Goal: Transaction & Acquisition: Purchase product/service

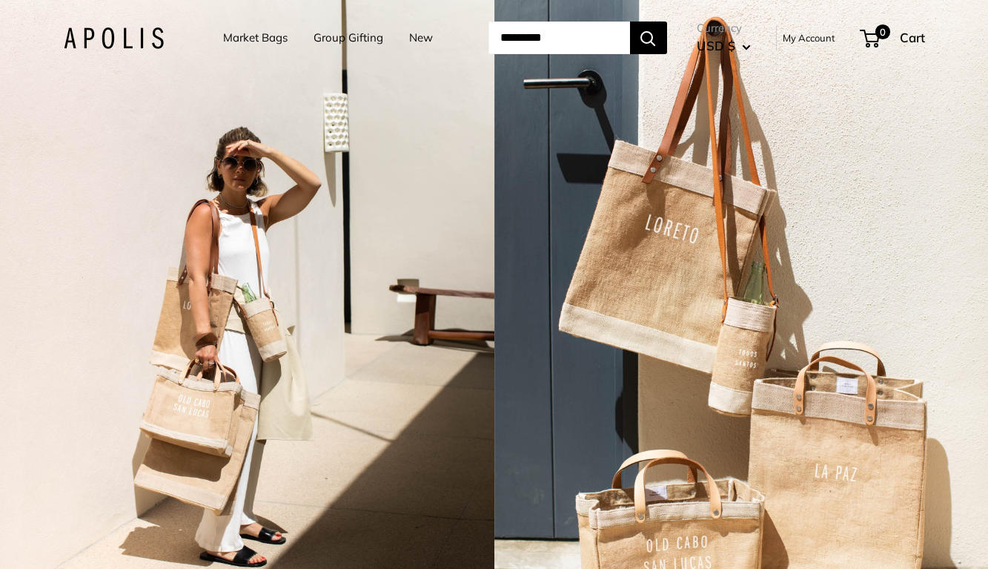
click at [245, 38] on link "Market Bags" at bounding box center [255, 37] width 65 height 21
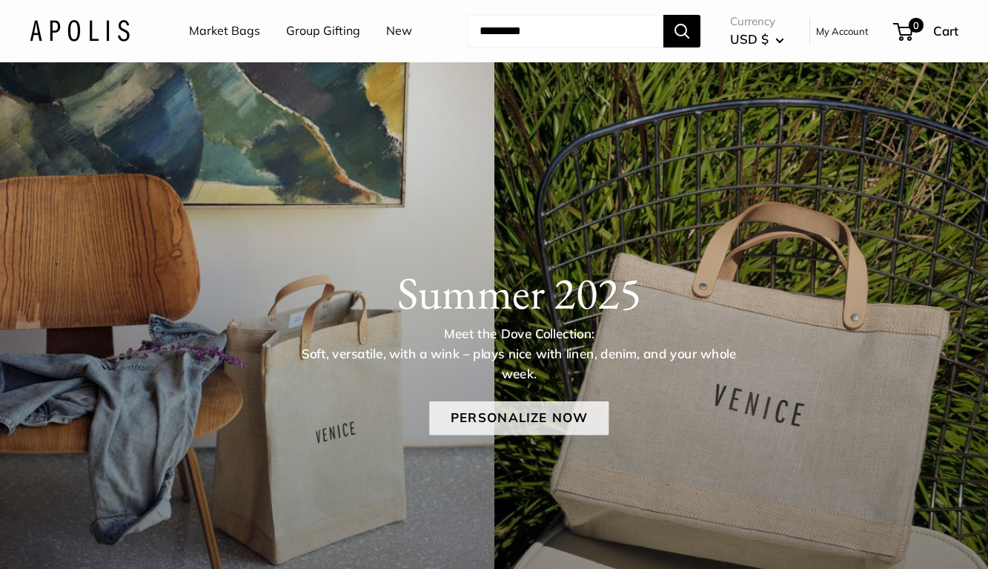
click at [546, 417] on link "Personalize Now" at bounding box center [518, 418] width 179 height 34
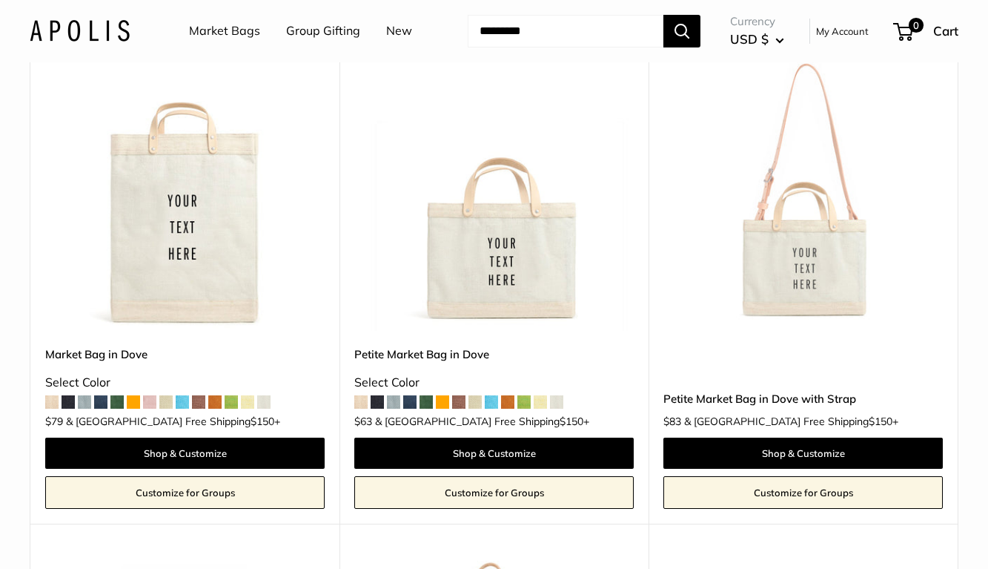
scroll to position [1279, 0]
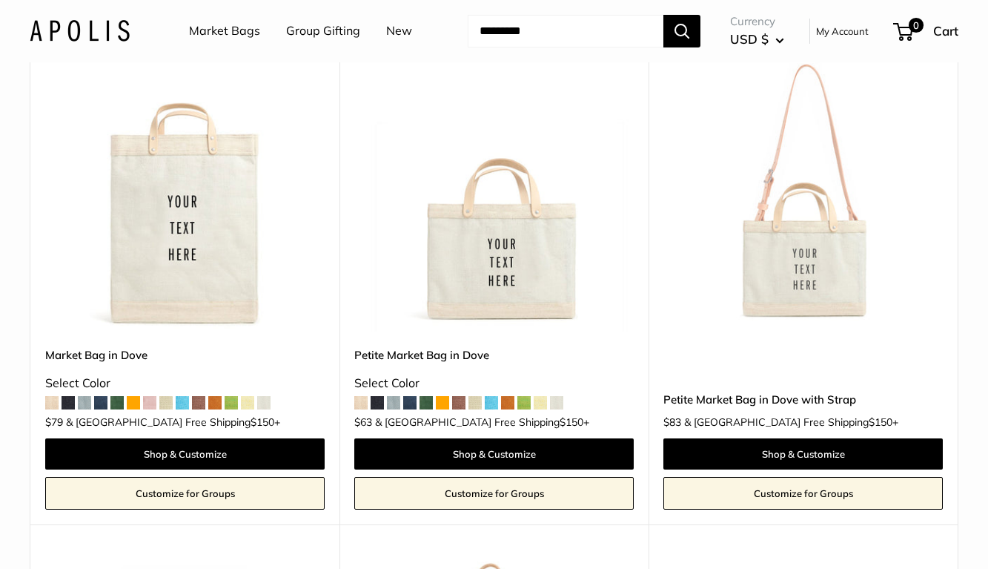
click at [0, 0] on img at bounding box center [0, 0] width 0 height 0
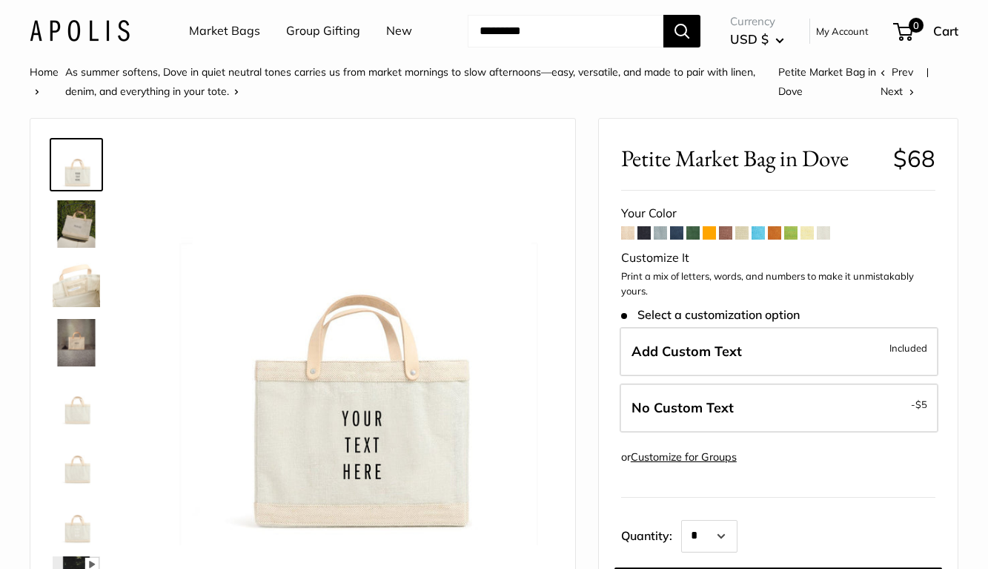
click at [807, 236] on span at bounding box center [807, 232] width 13 height 13
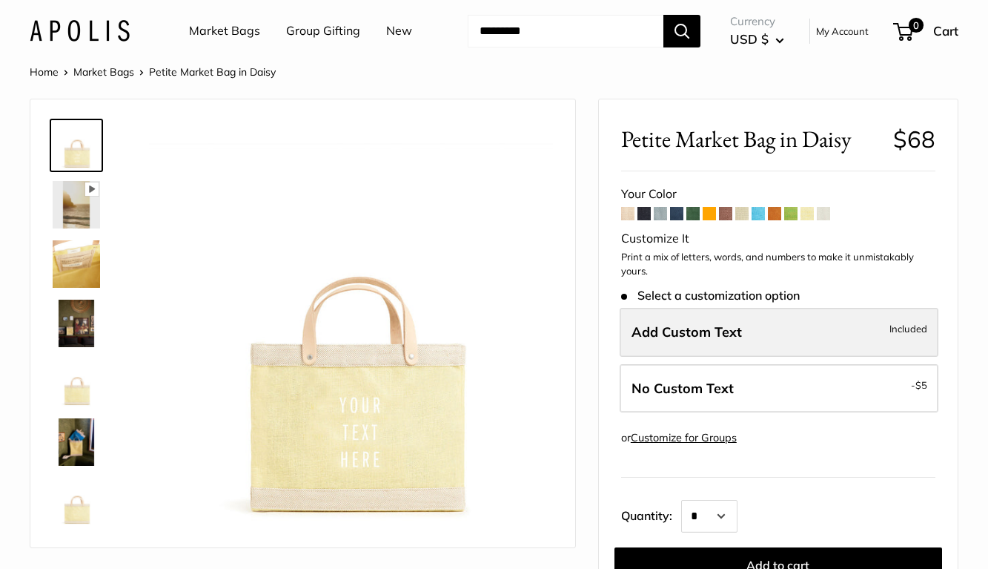
click at [733, 338] on span "Add Custom Text" at bounding box center [687, 331] width 110 height 17
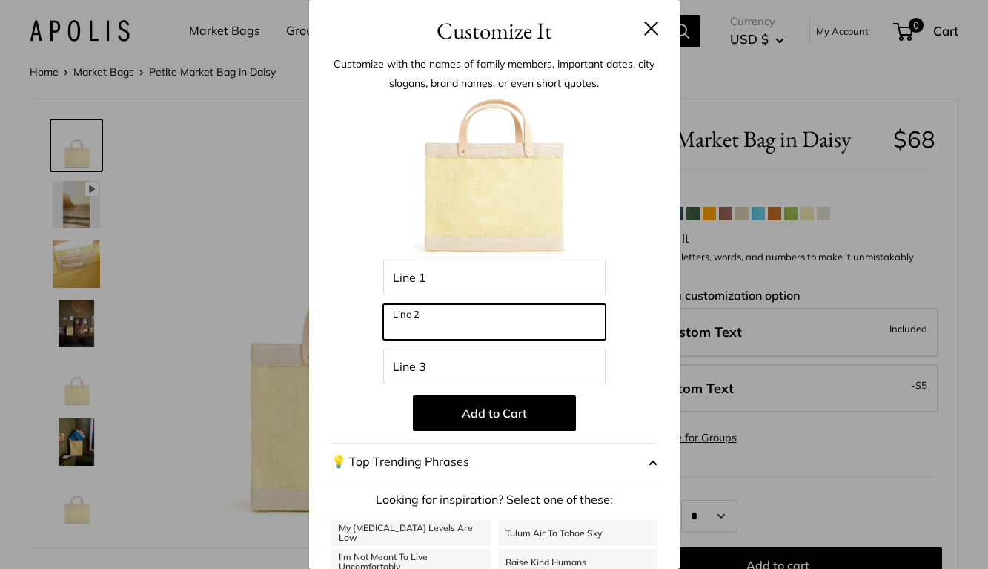
click at [472, 320] on input "Line 2" at bounding box center [494, 322] width 222 height 36
type input "**********"
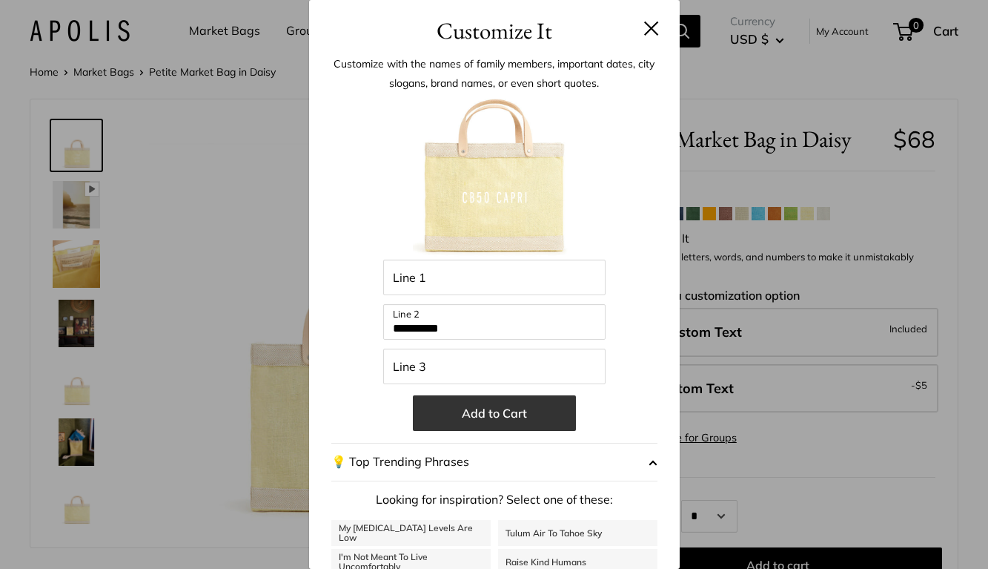
click at [520, 417] on button "Add to Cart" at bounding box center [494, 413] width 163 height 36
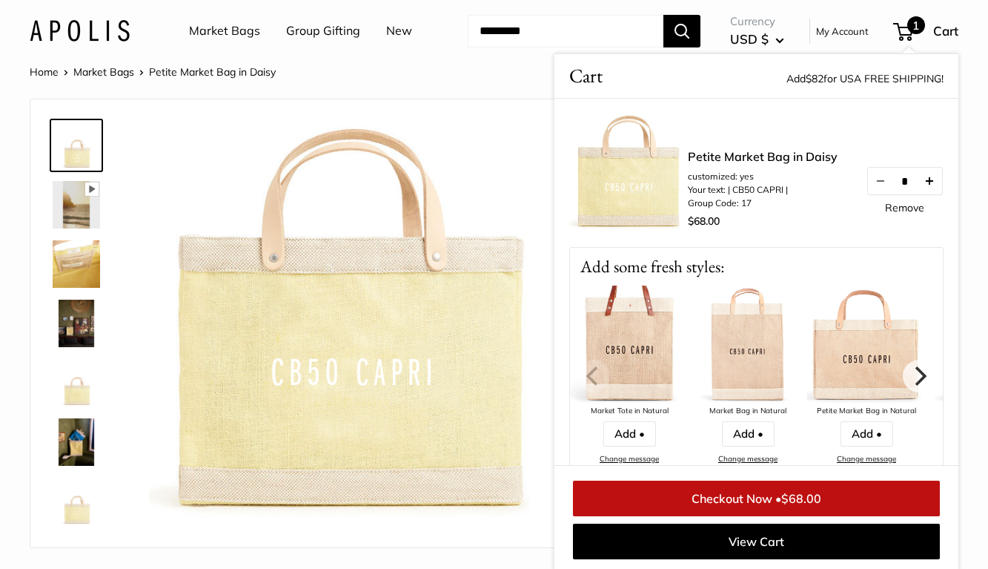
click at [929, 181] on button "Increase quantity by 1" at bounding box center [929, 181] width 25 height 27
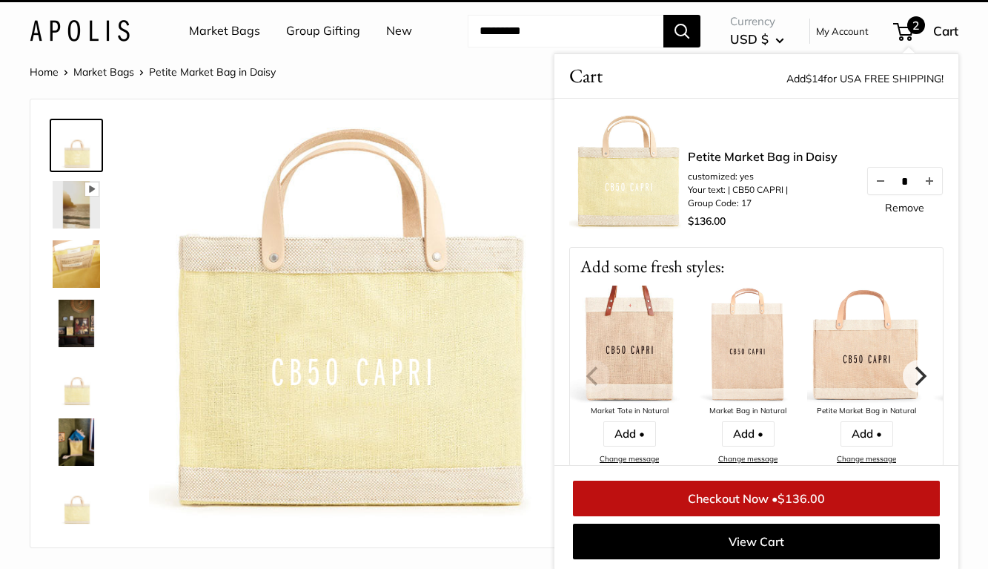
click at [930, 181] on button "Increase quantity by 1" at bounding box center [929, 181] width 25 height 27
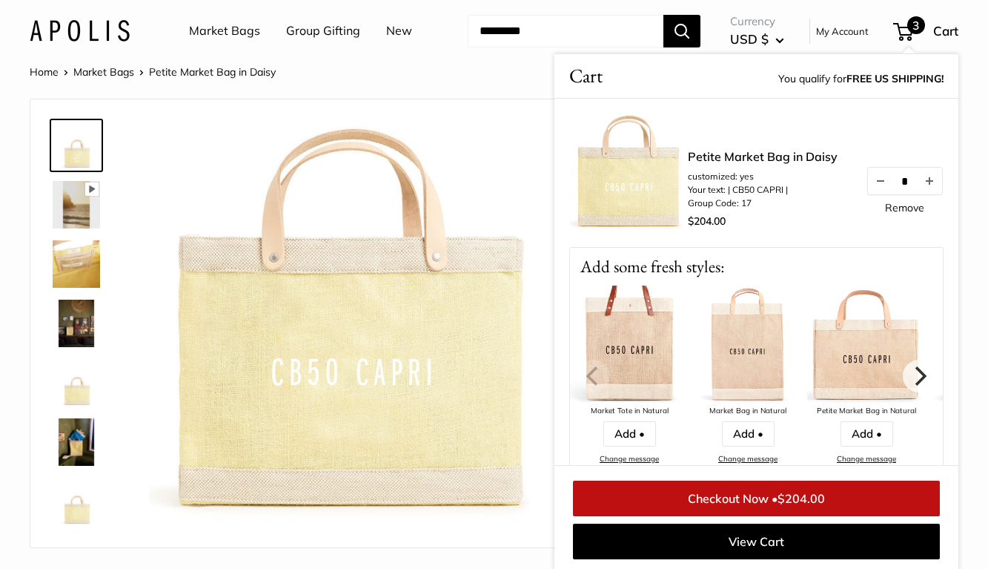
click at [930, 181] on button "Increase quantity by 1" at bounding box center [929, 181] width 25 height 27
click at [721, 494] on link "Checkout Now • $272.00" at bounding box center [756, 498] width 367 height 36
